Goal: Information Seeking & Learning: Stay updated

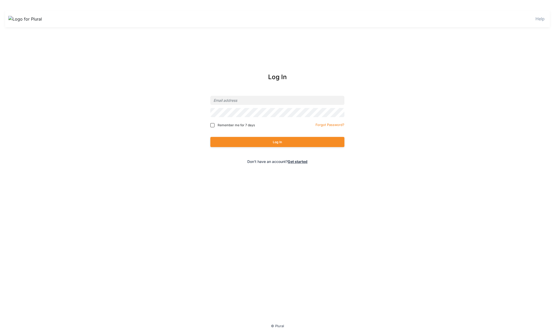
click at [226, 107] on div at bounding box center [277, 112] width 134 height 12
click at [227, 103] on input "email" at bounding box center [277, 100] width 134 height 9
type input "[PERSON_NAME][EMAIL_ADDRESS][DOMAIN_NAME]"
click at [210, 137] on button "Log In" at bounding box center [277, 142] width 134 height 10
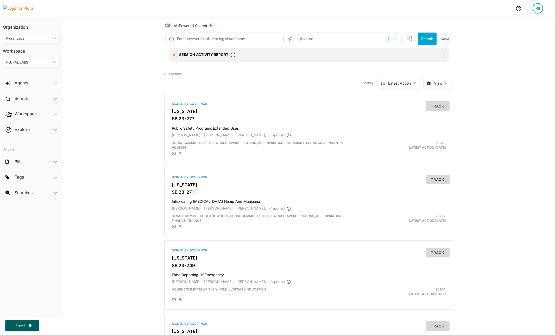
click at [243, 39] on input "text" at bounding box center [229, 39] width 105 height 10
type input "25-006"
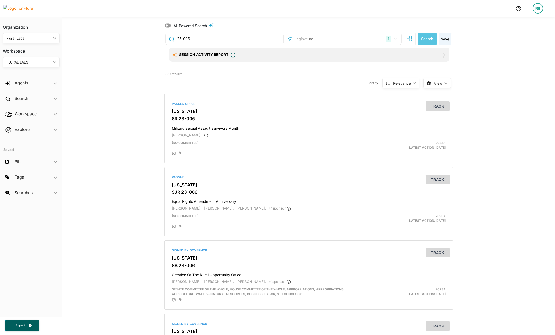
click at [403, 37] on div "Search Save" at bounding box center [428, 39] width 51 height 12
click at [407, 38] on icon "button" at bounding box center [409, 38] width 5 height 5
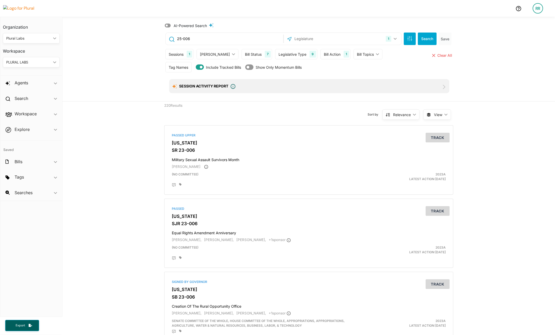
click at [181, 58] on div "Sessions 1" at bounding box center [179, 54] width 28 height 10
drag, startPoint x: 168, startPoint y: 67, endPoint x: 169, endPoint y: 75, distance: 7.8
click at [170, 68] on input "Current Sessions" at bounding box center [172, 66] width 4 height 4
checkbox input "false"
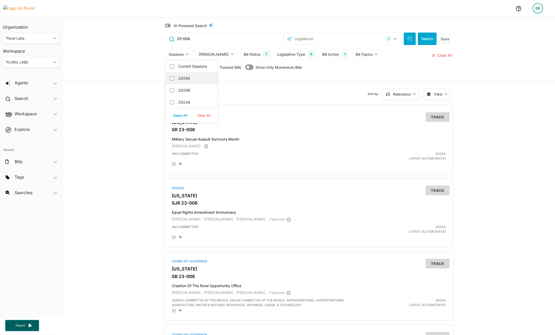
click at [169, 75] on div "2025A" at bounding box center [192, 78] width 52 height 12
click at [170, 77] on input "2025A" at bounding box center [172, 78] width 4 height 4
checkbox input "true"
click at [424, 36] on button "Search" at bounding box center [427, 39] width 19 height 12
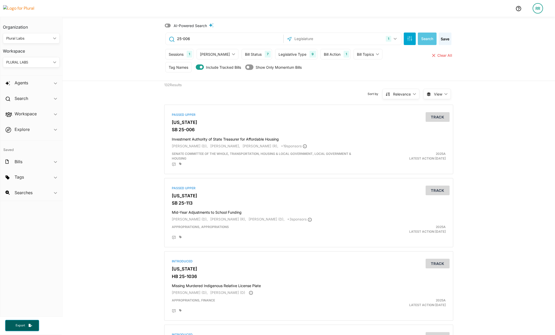
click at [205, 35] on input "25-006" at bounding box center [229, 39] width 105 height 10
click at [205, 36] on input "25-006" at bounding box center [229, 39] width 105 height 10
type input "Insurrection"
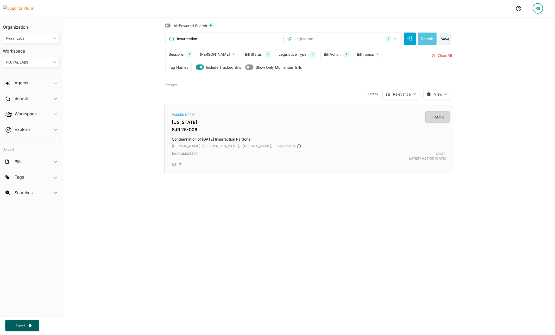
click at [428, 118] on button "Track" at bounding box center [438, 117] width 24 height 10
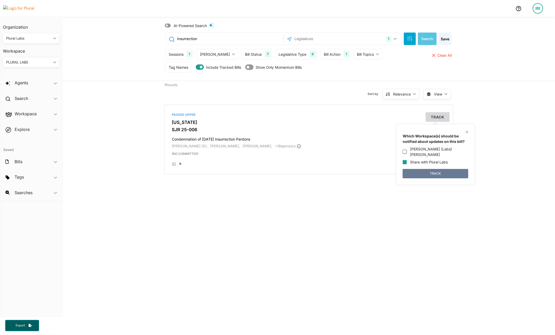
click at [427, 169] on button "TRACK" at bounding box center [436, 173] width 66 height 9
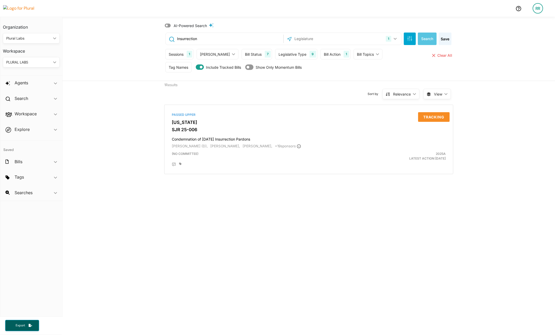
click at [146, 101] on div "1 Results Sort by Relevance ic_keyboard_arrow_down Relevance Latest Action Late…" at bounding box center [308, 129] width 493 height 97
